Goal: Task Accomplishment & Management: Use online tool/utility

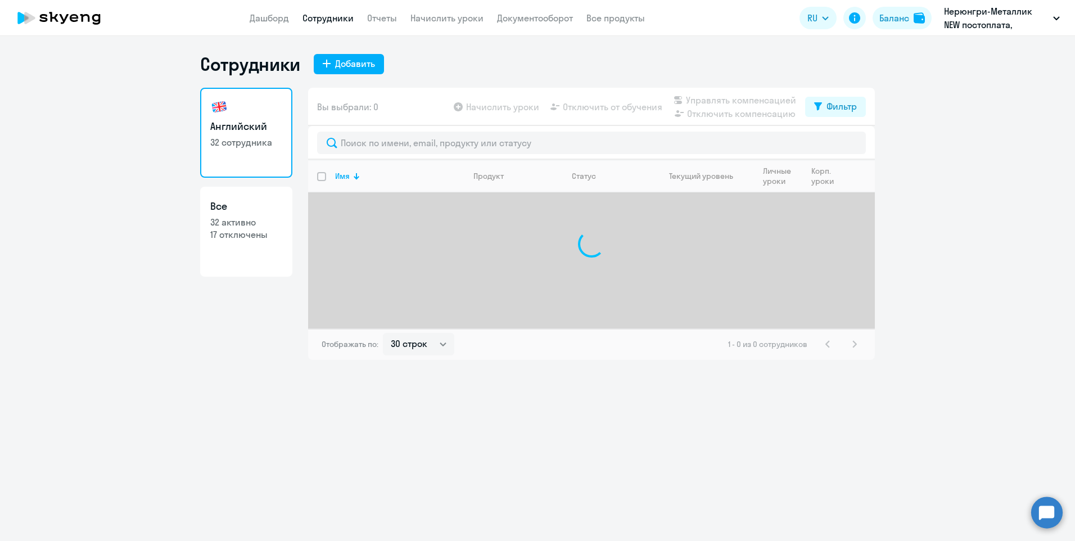
select select "30"
drag, startPoint x: 0, startPoint y: 0, endPoint x: 433, endPoint y: 16, distance: 433.1
click at [433, 16] on link "Начислить уроки" at bounding box center [446, 17] width 73 height 11
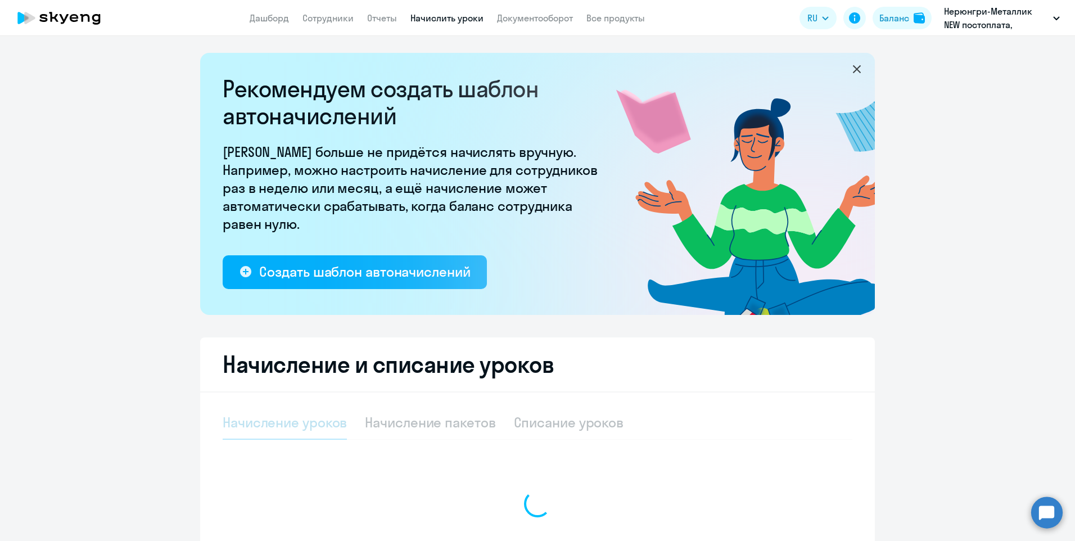
select select "10"
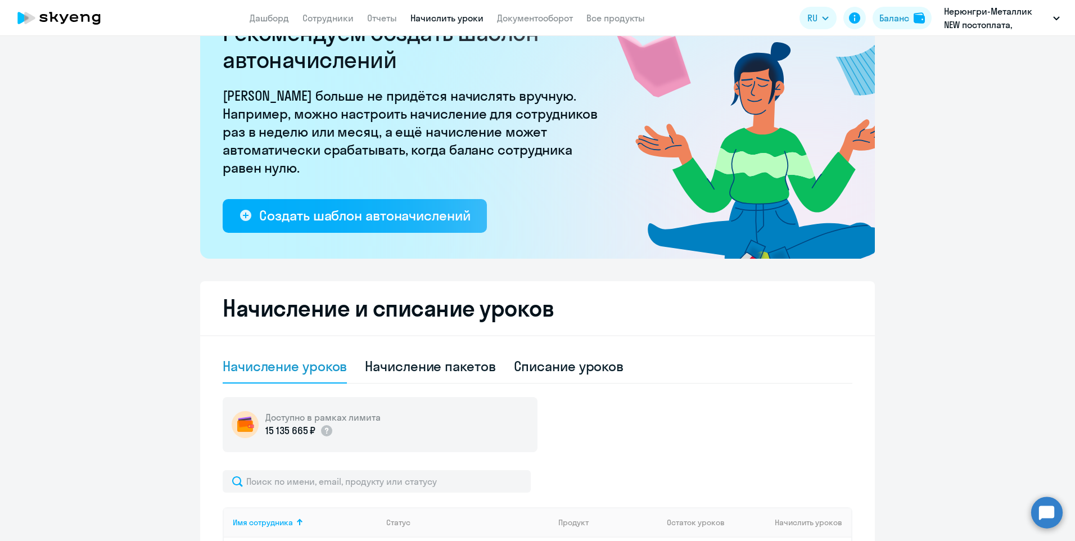
scroll to position [227, 0]
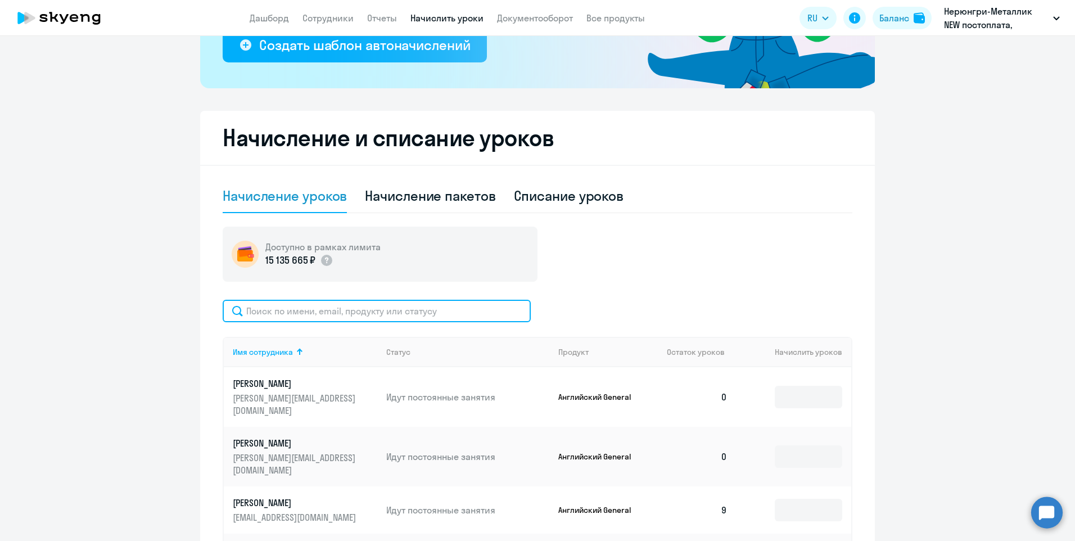
click at [417, 315] on input "text" at bounding box center [377, 311] width 308 height 22
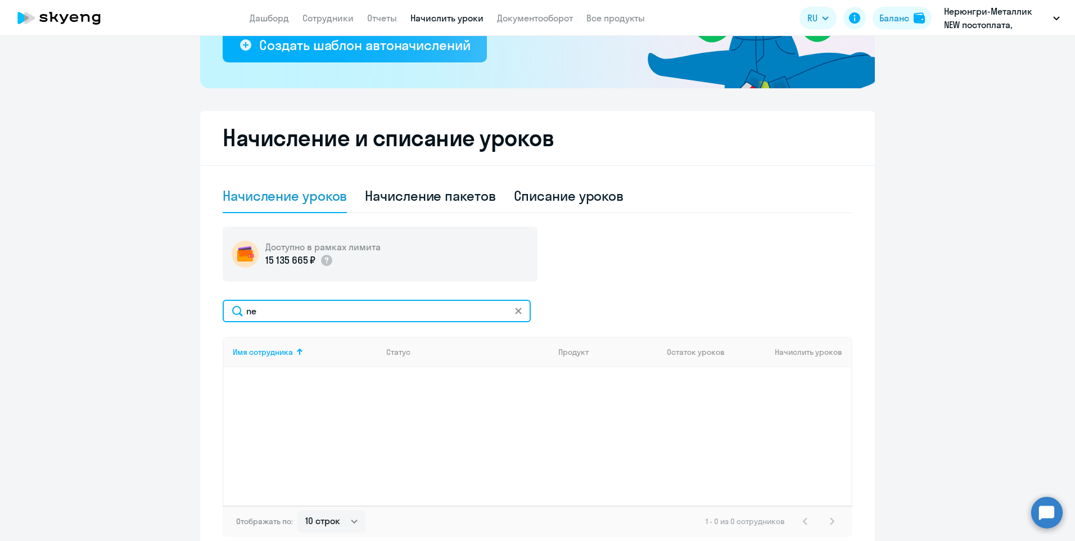
type input "n"
type input "туре"
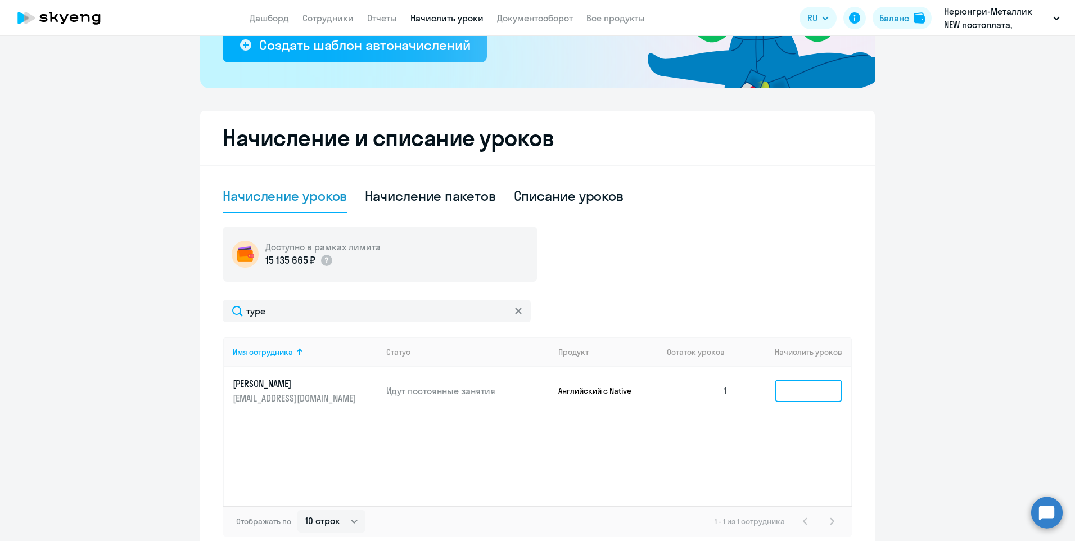
click at [791, 395] on input at bounding box center [808, 390] width 67 height 22
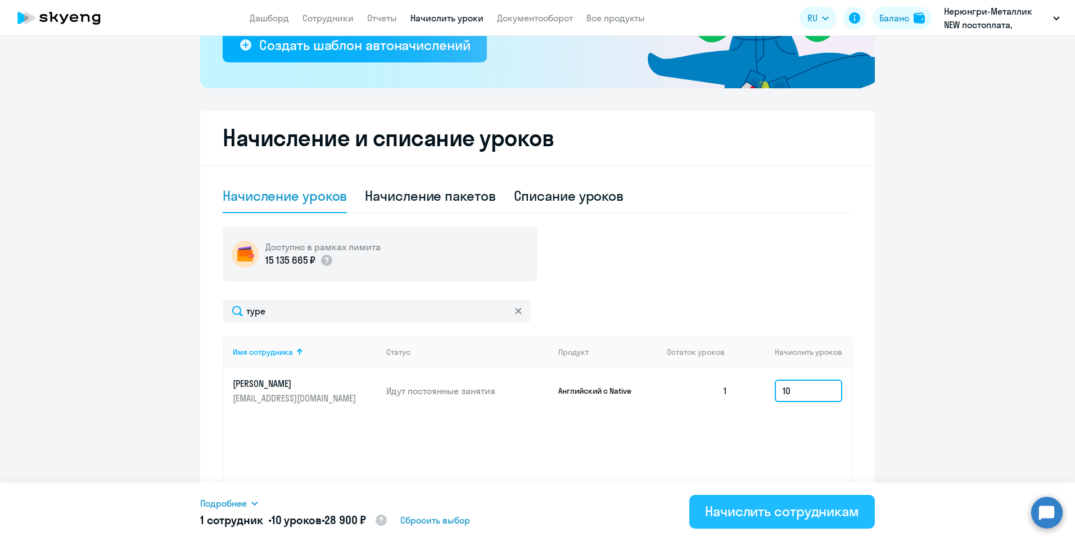
type input "10"
click at [781, 509] on div "Начислить сотрудникам" at bounding box center [782, 511] width 154 height 18
